Goal: Task Accomplishment & Management: Manage account settings

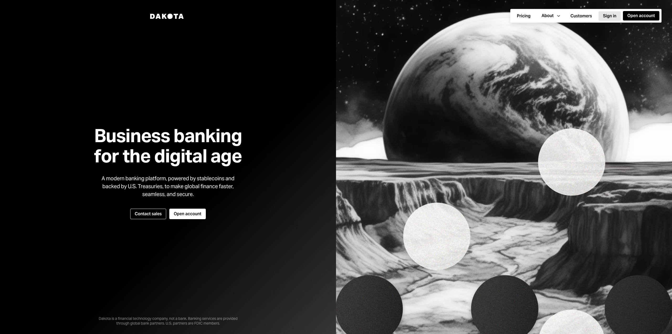
click at [609, 15] on button "Sign in" at bounding box center [610, 15] width 22 height 9
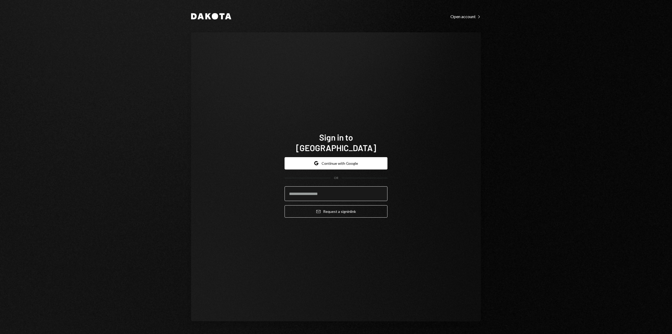
click at [328, 190] on input "email" at bounding box center [336, 193] width 103 height 15
type input "**********"
click at [315, 206] on button "Email Request a sign in link" at bounding box center [336, 211] width 103 height 12
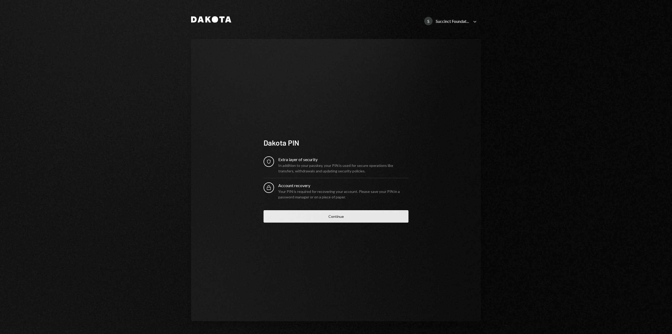
click at [317, 218] on button "Continue" at bounding box center [336, 216] width 145 height 12
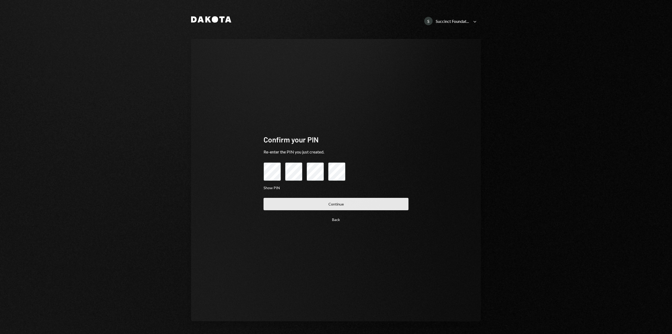
click at [343, 201] on button "Continue" at bounding box center [336, 204] width 145 height 12
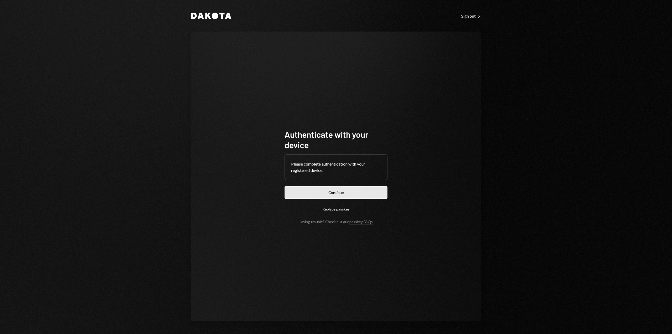
click at [336, 194] on button "Continue" at bounding box center [336, 192] width 103 height 12
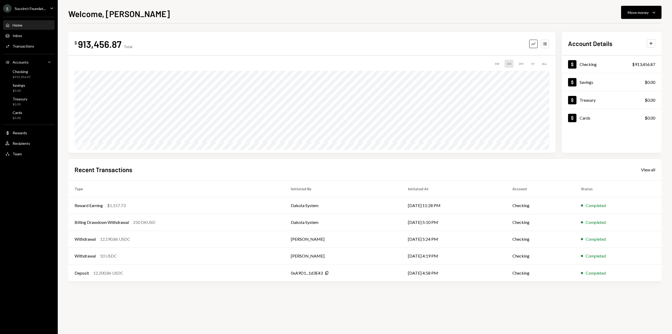
click at [42, 6] on div "S Succinct Foundat..." at bounding box center [24, 8] width 43 height 8
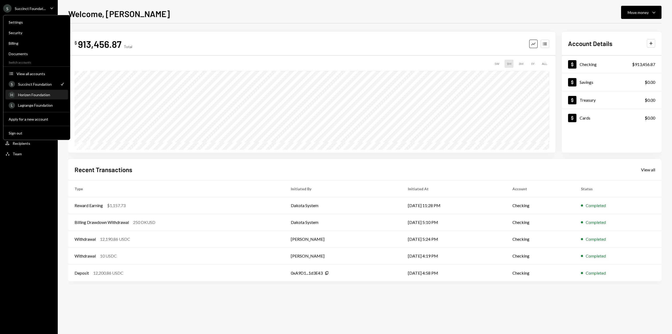
click at [33, 95] on div "Horizen Foundation" at bounding box center [41, 94] width 47 height 4
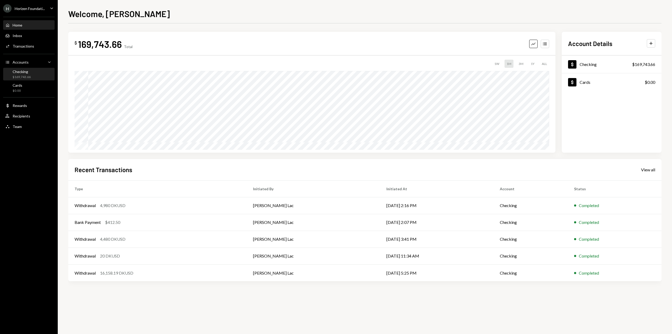
click at [25, 75] on div "$169,743.66" at bounding box center [22, 77] width 18 height 4
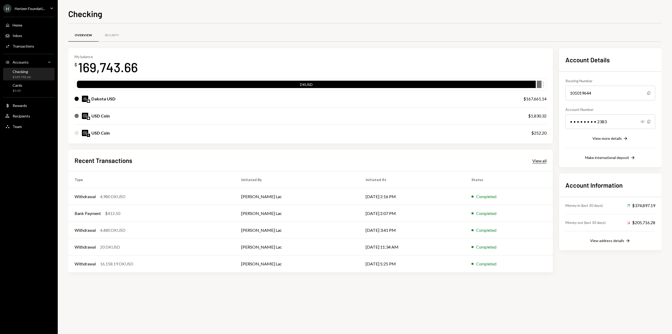
click at [535, 161] on div "View all" at bounding box center [540, 160] width 14 height 5
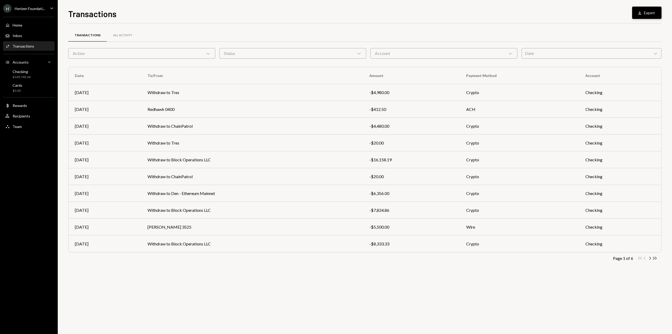
click at [648, 11] on button "Download Export" at bounding box center [646, 13] width 29 height 12
click at [181, 56] on div "Action Chevron Down" at bounding box center [141, 53] width 147 height 11
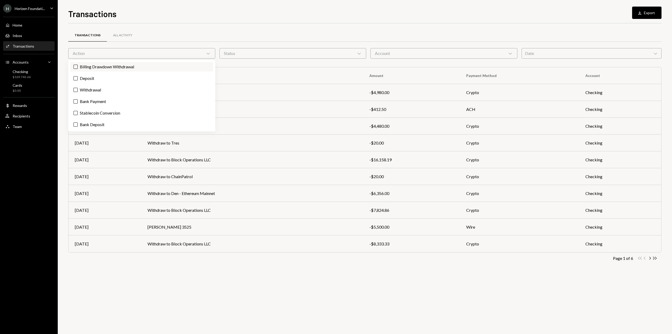
click at [78, 68] on label "Billing Drawdown Withdrawal" at bounding box center [141, 66] width 143 height 9
click at [78, 68] on button "Billing Drawdown Withdrawal" at bounding box center [76, 67] width 4 height 4
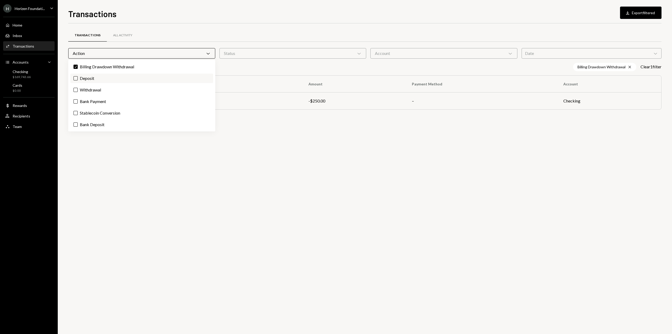
click at [78, 76] on label "Deposit" at bounding box center [141, 78] width 143 height 9
click at [78, 76] on button "Deposit" at bounding box center [76, 78] width 4 height 4
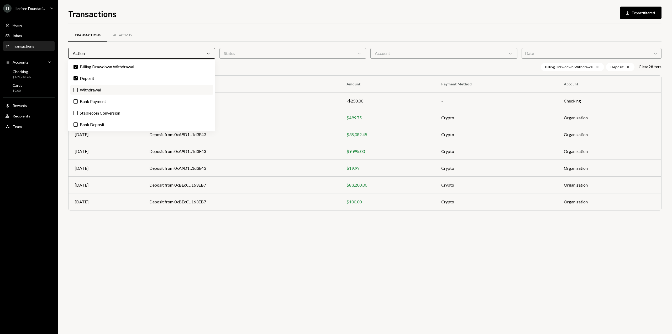
click at [78, 87] on label "Withdrawal" at bounding box center [141, 89] width 143 height 9
click at [78, 88] on button "Withdrawal" at bounding box center [76, 90] width 4 height 4
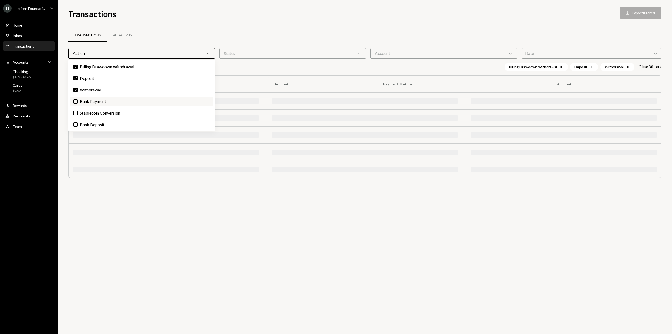
click at [78, 100] on label "Bank Payment" at bounding box center [141, 101] width 143 height 9
click at [78, 100] on button "Bank Payment" at bounding box center [76, 101] width 4 height 4
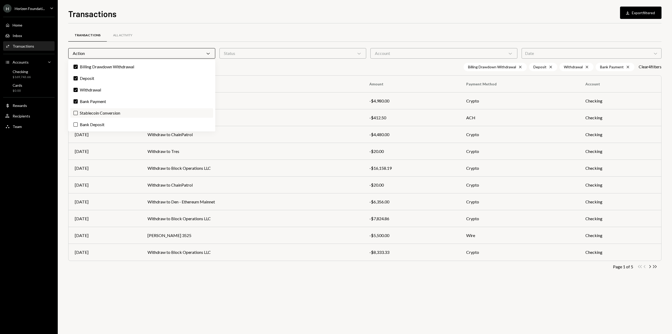
click at [79, 115] on label "Stablecoin Conversion" at bounding box center [141, 112] width 143 height 9
click at [78, 115] on button "Stablecoin Conversion" at bounding box center [76, 113] width 4 height 4
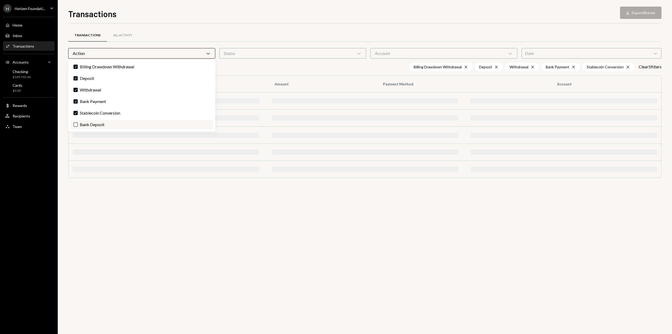
click at [79, 125] on label "Bank Deposit" at bounding box center [141, 124] width 143 height 9
click at [78, 125] on button "Bank Deposit" at bounding box center [76, 124] width 4 height 4
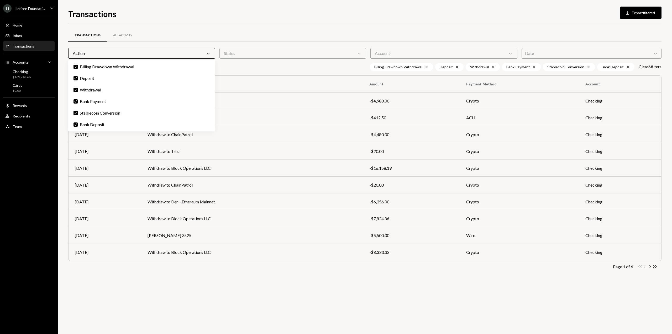
click at [339, 52] on div "Status Chevron Down" at bounding box center [293, 53] width 147 height 11
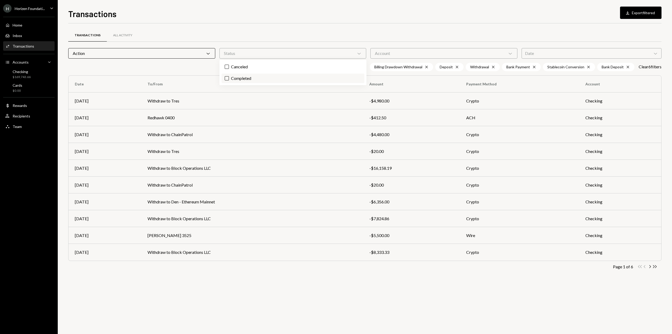
click at [241, 78] on label "Completed" at bounding box center [293, 78] width 143 height 9
click at [229, 78] on button "Completed" at bounding box center [227, 78] width 4 height 4
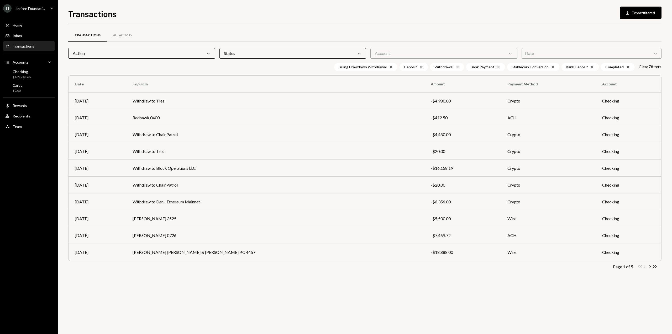
click at [446, 53] on div "Account Chevron Down" at bounding box center [444, 53] width 147 height 11
click at [395, 69] on label "Checking" at bounding box center [444, 66] width 143 height 9
click at [380, 69] on button "Checking" at bounding box center [378, 67] width 4 height 4
click at [572, 50] on div "Date Chevron Down" at bounding box center [592, 53] width 140 height 11
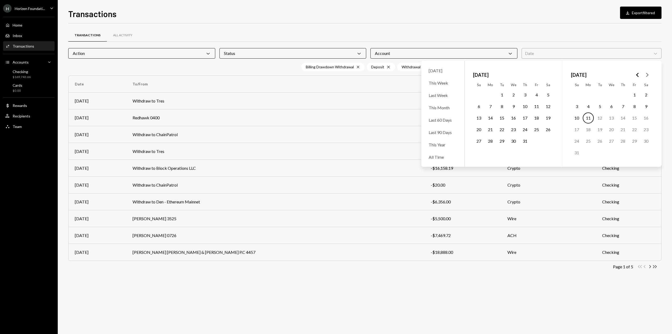
click at [633, 95] on button "1" at bounding box center [634, 94] width 11 height 11
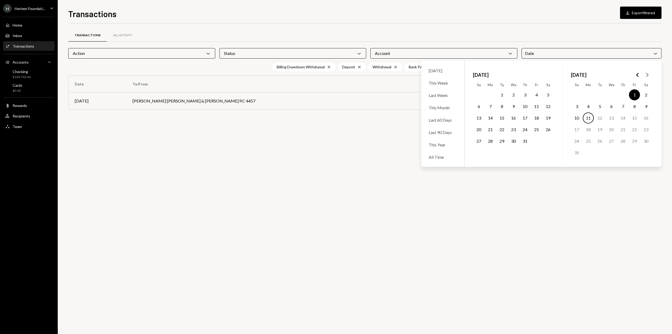
click at [589, 119] on button "11" at bounding box center [588, 117] width 11 height 11
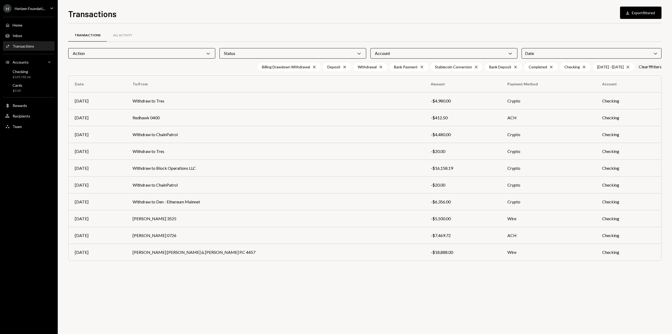
click at [323, 308] on div "Transactions All Activity Action Chevron Down Status Chevron Down Account Chevr…" at bounding box center [365, 178] width 594 height 310
click at [635, 13] on button "Download Export filtered" at bounding box center [641, 13] width 42 height 12
